Goal: Information Seeking & Learning: Find specific fact

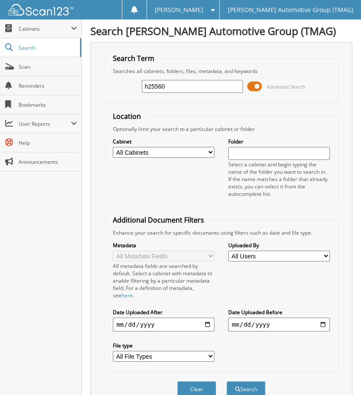
type input "h25560"
click at [227, 382] on button "Search" at bounding box center [246, 390] width 39 height 16
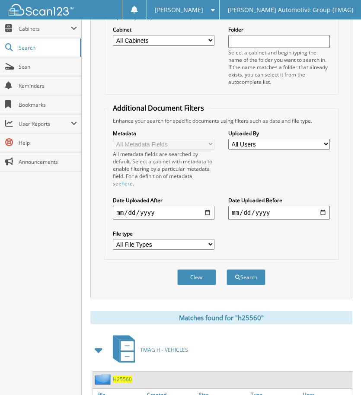
scroll to position [254, 0]
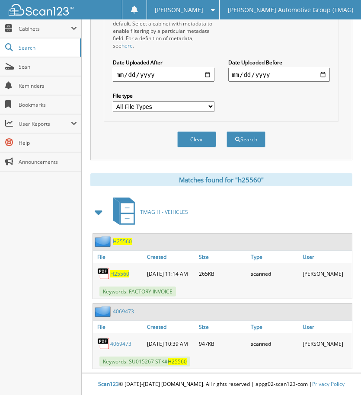
click at [123, 238] on span "H25560" at bounding box center [122, 241] width 19 height 7
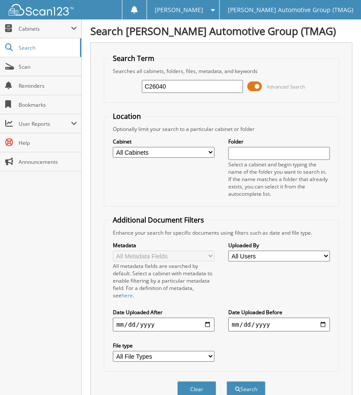
type input "C26040"
click at [227, 382] on button "Search" at bounding box center [246, 390] width 39 height 16
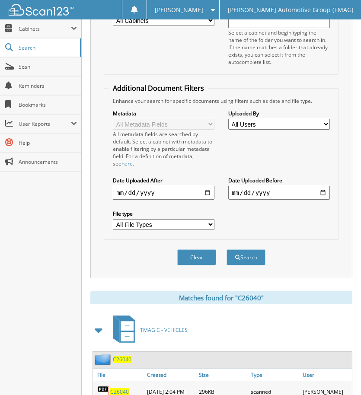
scroll to position [326, 0]
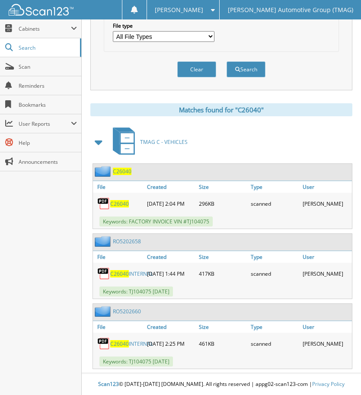
click at [125, 168] on span "C26040" at bounding box center [122, 171] width 19 height 7
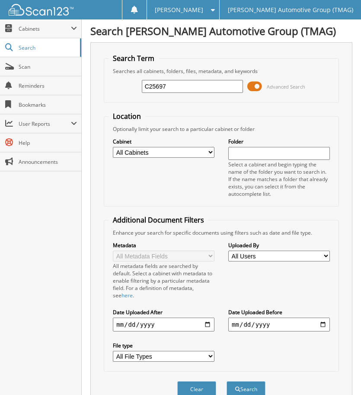
type input "C25697"
click at [227, 382] on button "Search" at bounding box center [246, 390] width 39 height 16
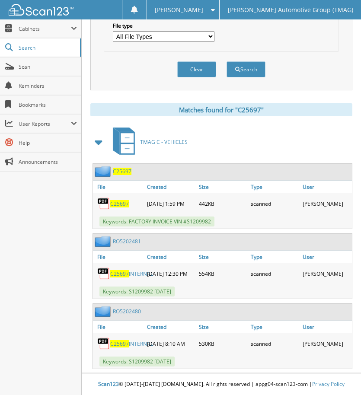
scroll to position [326, 0]
click at [121, 168] on span "C25697" at bounding box center [122, 171] width 19 height 7
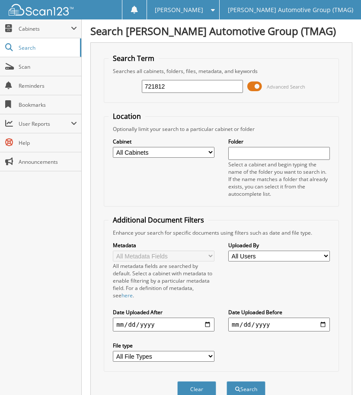
type input "721812"
click at [227, 382] on button "Search" at bounding box center [246, 390] width 39 height 16
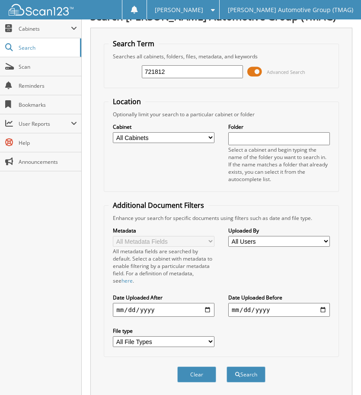
scroll to position [243, 0]
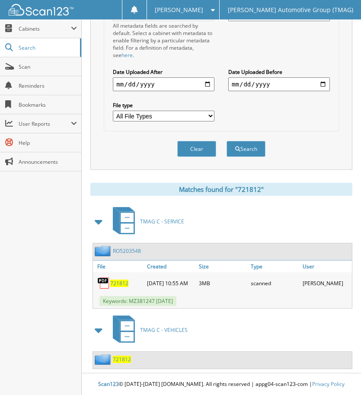
click at [125, 360] on span "721812" at bounding box center [122, 359] width 18 height 7
click at [126, 360] on span "721812" at bounding box center [122, 359] width 18 height 7
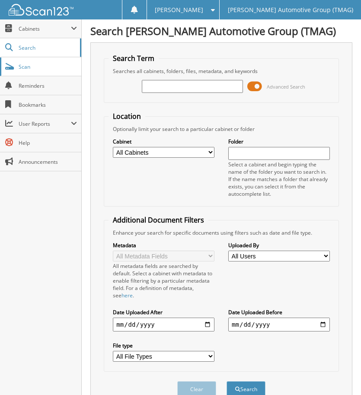
click at [48, 64] on span "Scan" at bounding box center [48, 66] width 58 height 7
type input "721763"
click at [227, 382] on button "Search" at bounding box center [246, 390] width 39 height 16
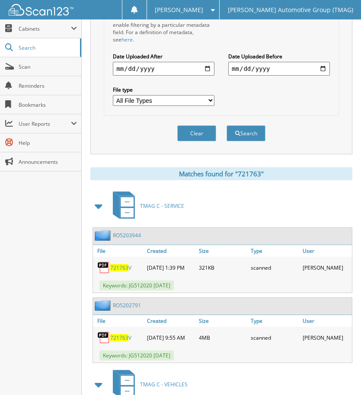
scroll to position [372, 0]
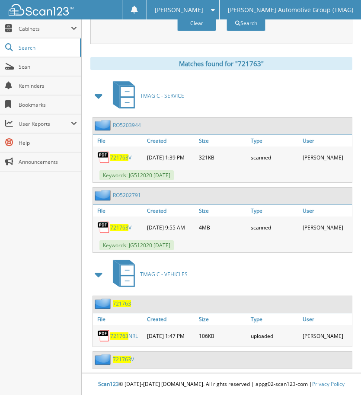
click at [122, 303] on span "721763" at bounding box center [122, 303] width 18 height 7
click at [122, 302] on span "721763" at bounding box center [122, 303] width 18 height 7
click at [122, 356] on span "721763" at bounding box center [122, 359] width 18 height 7
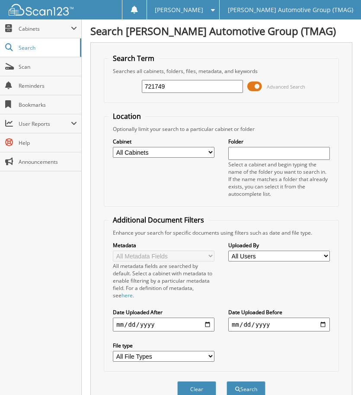
click at [227, 382] on button "Search" at bounding box center [246, 390] width 39 height 16
type input "721749\"
click at [227, 382] on button "Search" at bounding box center [246, 390] width 39 height 16
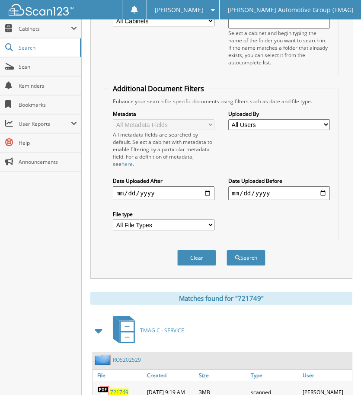
scroll to position [256, 0]
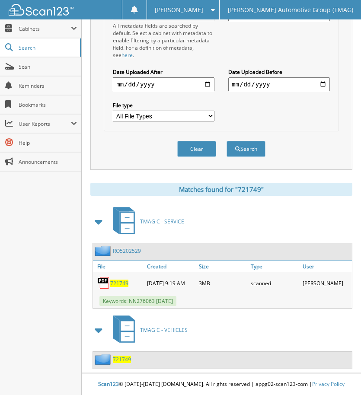
click at [125, 356] on span "721749" at bounding box center [122, 359] width 18 height 7
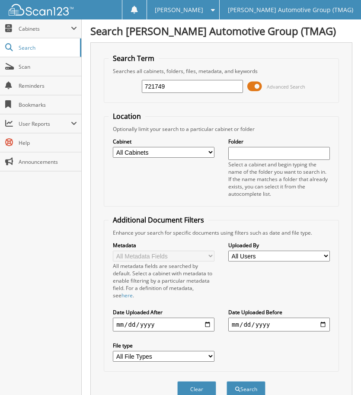
type input "721749"
click at [227, 382] on button "Search" at bounding box center [246, 390] width 39 height 16
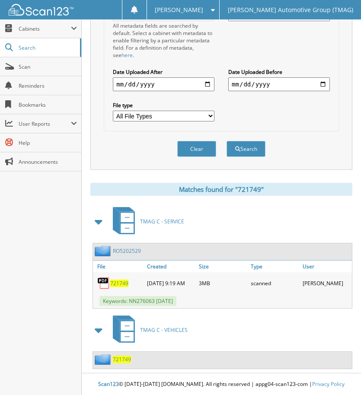
click at [120, 360] on span "721749" at bounding box center [122, 359] width 18 height 7
click at [119, 360] on span "721749" at bounding box center [122, 359] width 18 height 7
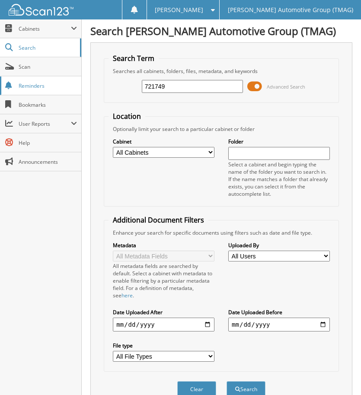
type input "721749"
click at [227, 382] on button "Search" at bounding box center [246, 390] width 39 height 16
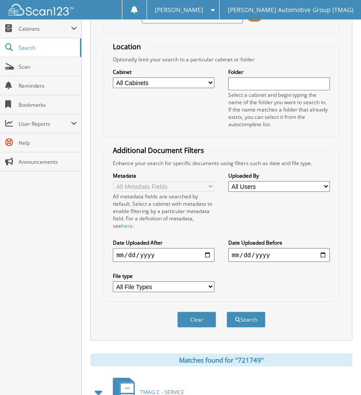
scroll to position [243, 0]
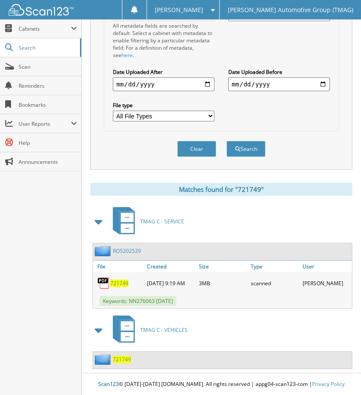
click at [125, 359] on span "721749" at bounding box center [122, 359] width 18 height 7
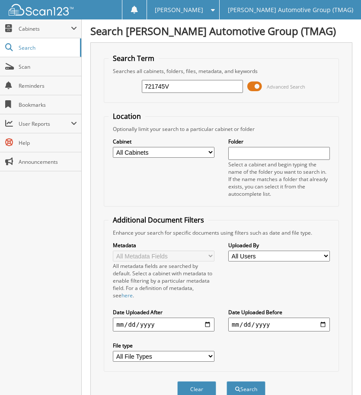
type input "721745V"
click at [227, 382] on button "Search" at bounding box center [246, 390] width 39 height 16
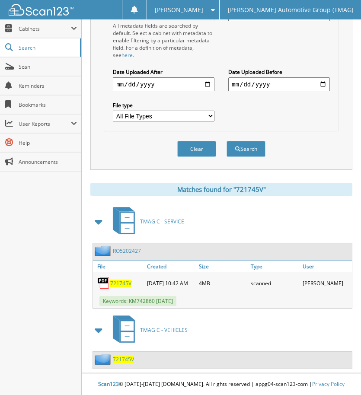
scroll to position [243, 0]
click at [132, 355] on div "721745V" at bounding box center [113, 359] width 41 height 11
click at [128, 358] on span "721745V" at bounding box center [123, 359] width 21 height 7
click at [129, 358] on span "721745V" at bounding box center [123, 359] width 21 height 7
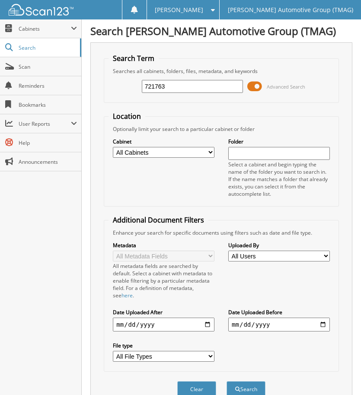
type input "721763"
click at [227, 382] on button "Search" at bounding box center [246, 390] width 39 height 16
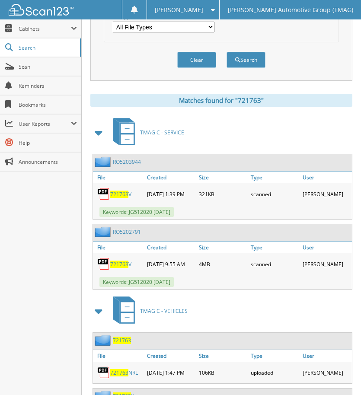
scroll to position [372, 0]
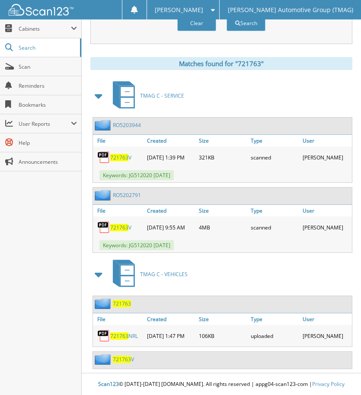
click at [124, 359] on span "721763" at bounding box center [122, 359] width 18 height 7
click at [124, 358] on span "721763" at bounding box center [122, 359] width 18 height 7
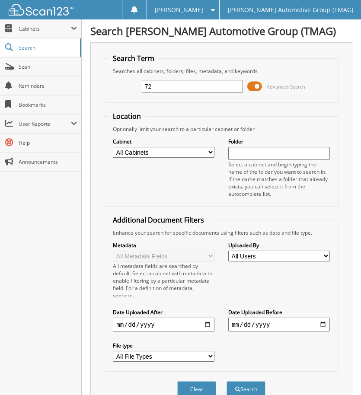
type input "7"
type input "721812"
click at [227, 382] on button "Search" at bounding box center [246, 390] width 39 height 16
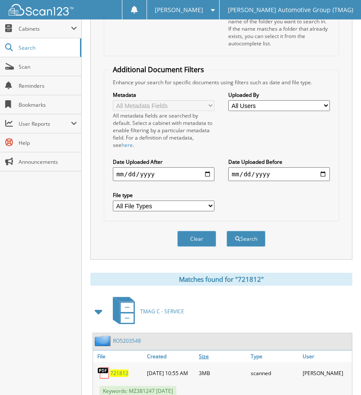
scroll to position [243, 0]
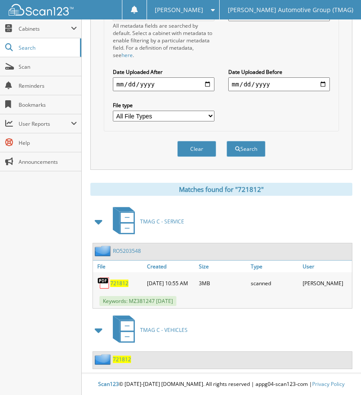
click at [121, 357] on span "721812" at bounding box center [122, 359] width 18 height 7
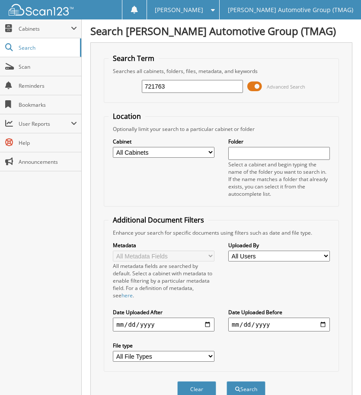
type input "721763"
click at [227, 382] on button "Search" at bounding box center [246, 390] width 39 height 16
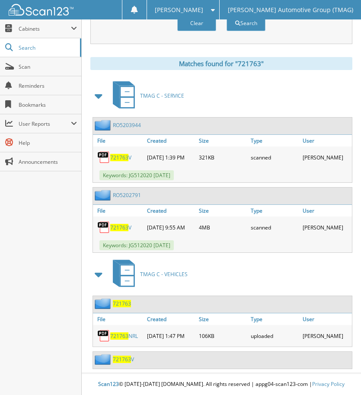
scroll to position [372, 0]
click at [120, 304] on span "721763" at bounding box center [122, 303] width 18 height 7
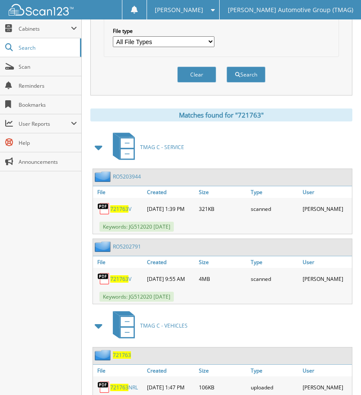
scroll to position [398, 0]
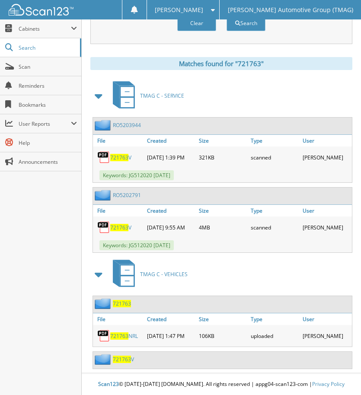
click at [124, 356] on span "721763" at bounding box center [122, 359] width 18 height 7
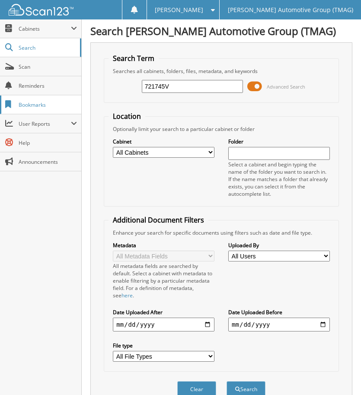
type input "721745V"
click at [227, 382] on button "Search" at bounding box center [246, 390] width 39 height 16
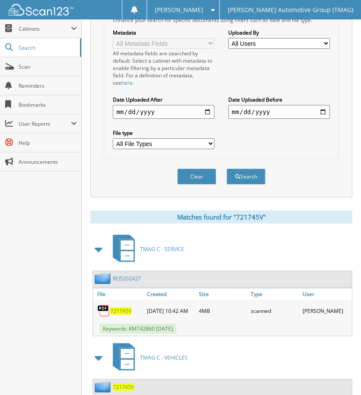
scroll to position [243, 0]
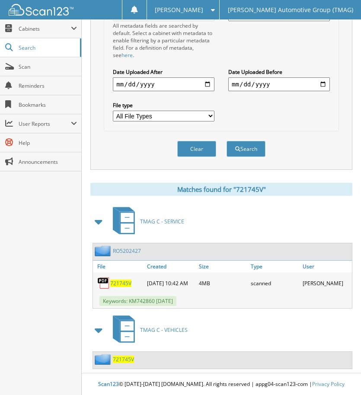
click at [128, 362] on span "721745V" at bounding box center [123, 359] width 21 height 7
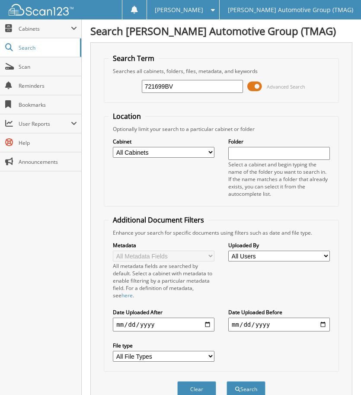
type input "721699BV"
click at [227, 382] on button "Search" at bounding box center [246, 390] width 39 height 16
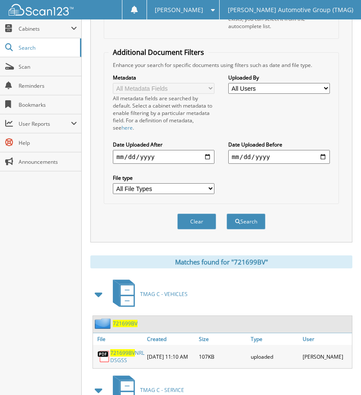
scroll to position [278, 0]
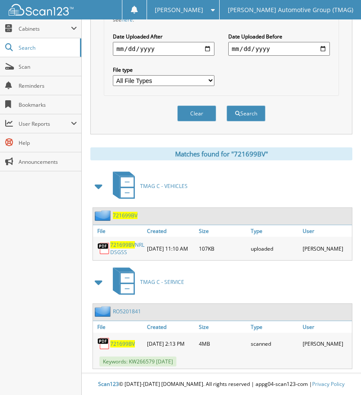
click at [131, 212] on span "721699BV" at bounding box center [125, 215] width 25 height 7
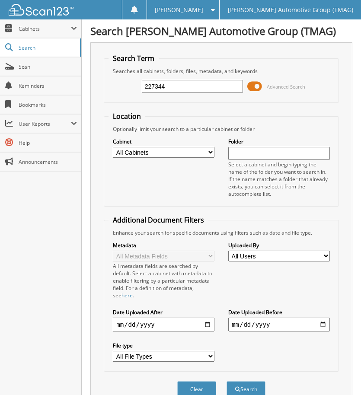
type input "227344"
click at [227, 382] on button "Search" at bounding box center [246, 390] width 39 height 16
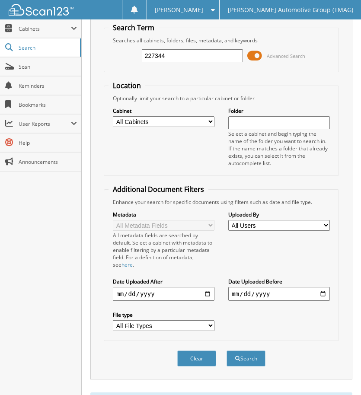
scroll to position [346, 0]
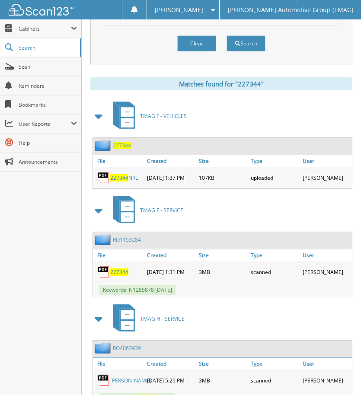
click at [124, 145] on span "227344" at bounding box center [122, 145] width 18 height 7
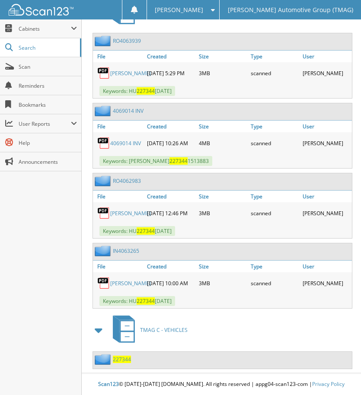
scroll to position [717, 0]
click at [125, 356] on span "227344" at bounding box center [122, 359] width 18 height 7
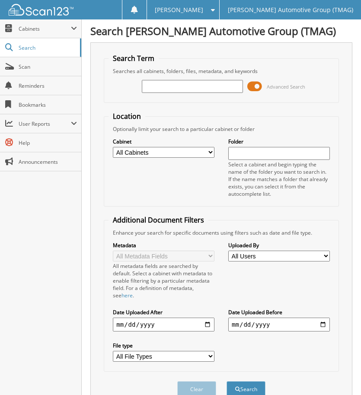
click at [153, 88] on input "text" at bounding box center [193, 86] width 102 height 13
type input "721699BV"
click at [227, 382] on button "Search" at bounding box center [246, 390] width 39 height 16
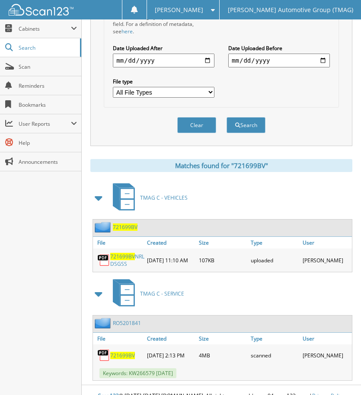
scroll to position [278, 0]
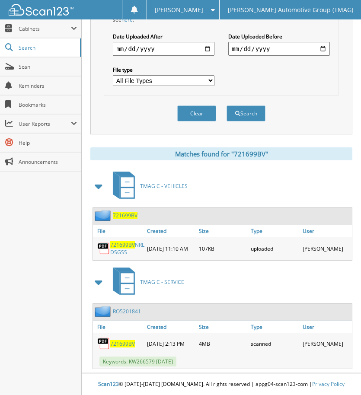
click at [132, 215] on span "721699BV" at bounding box center [125, 215] width 25 height 7
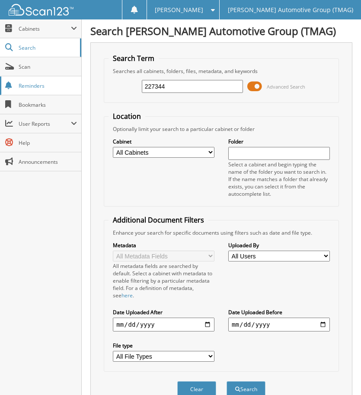
type input "227344"
click at [227, 382] on button "Search" at bounding box center [246, 390] width 39 height 16
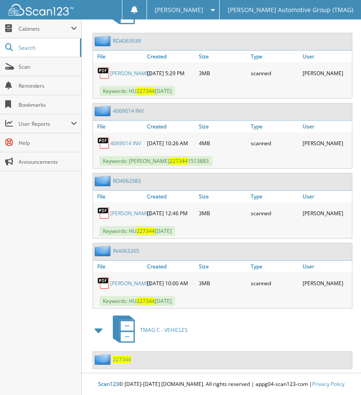
scroll to position [672, 0]
click at [125, 360] on span "227344" at bounding box center [122, 359] width 18 height 7
click at [125, 357] on span "227344" at bounding box center [122, 359] width 18 height 7
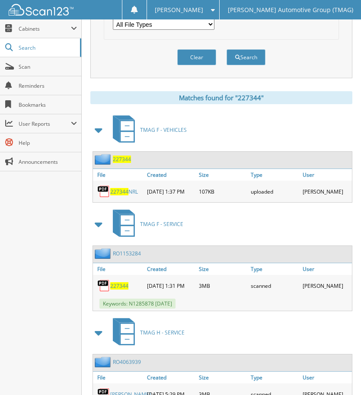
scroll to position [346, 0]
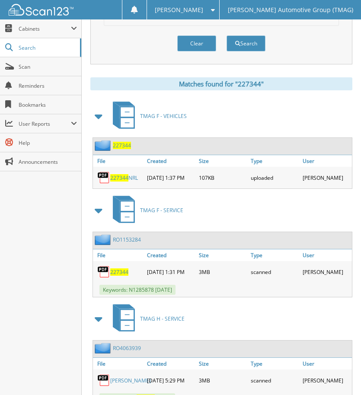
click at [122, 143] on span "227344" at bounding box center [122, 145] width 18 height 7
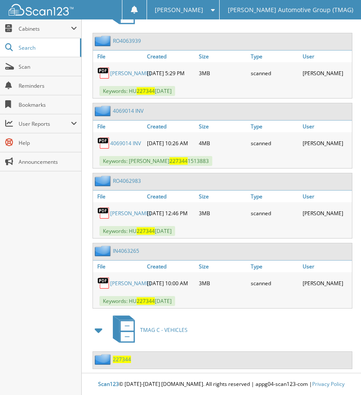
scroll to position [717, 0]
click at [124, 356] on span "227344" at bounding box center [122, 359] width 18 height 7
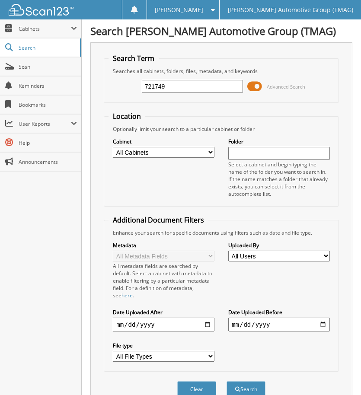
type input "721749"
click at [227, 382] on button "Search" at bounding box center [246, 390] width 39 height 16
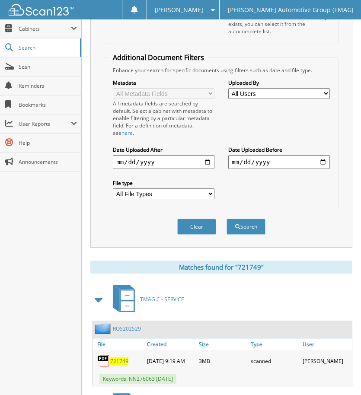
scroll to position [243, 0]
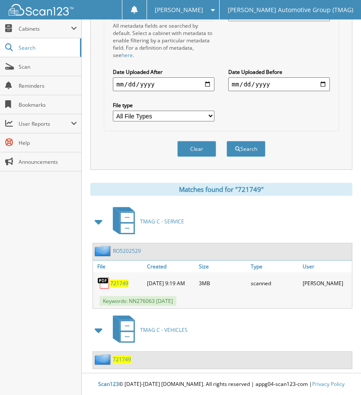
click at [122, 359] on span "721749" at bounding box center [122, 359] width 18 height 7
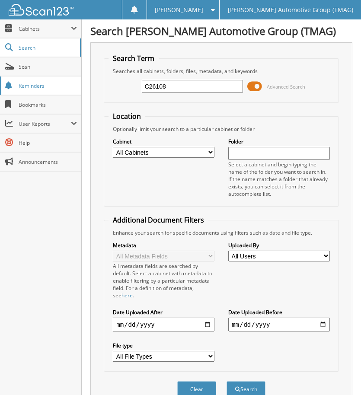
type input "C26108"
click at [227, 382] on button "Search" at bounding box center [246, 390] width 39 height 16
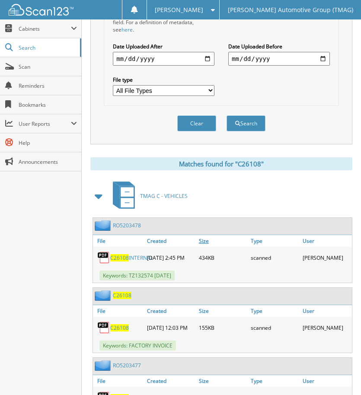
scroll to position [326, 0]
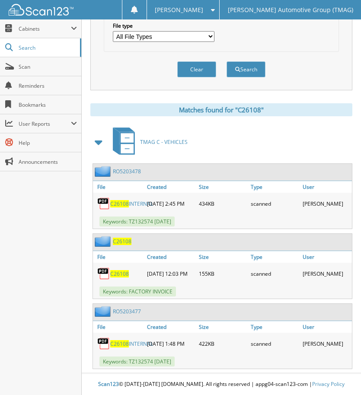
click at [121, 238] on span "C26108" at bounding box center [122, 241] width 19 height 7
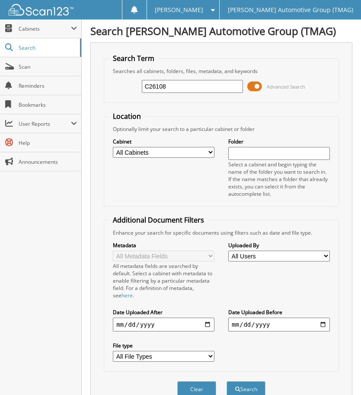
type input "C26108"
click at [227, 382] on button "Search" at bounding box center [246, 390] width 39 height 16
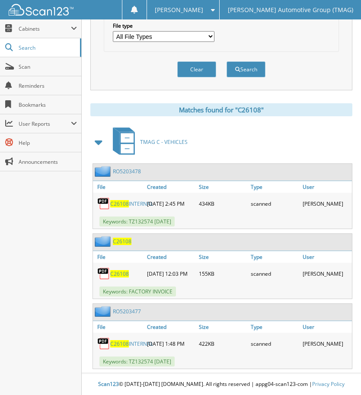
scroll to position [326, 0]
click at [122, 236] on div "C26108" at bounding box center [112, 241] width 39 height 11
click at [125, 238] on span "C26108" at bounding box center [122, 241] width 19 height 7
